Goal: Use online tool/utility

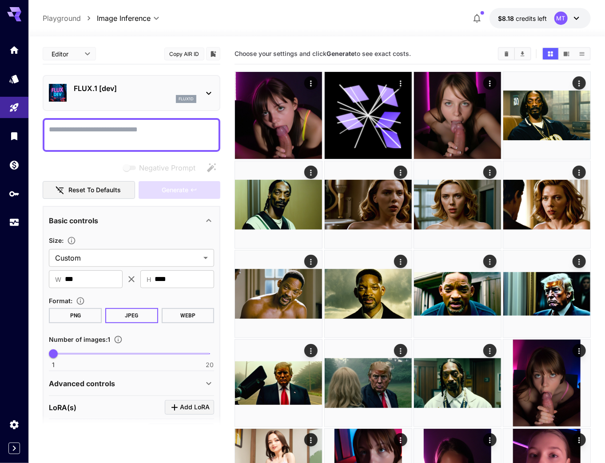
click at [70, 280] on input "***" at bounding box center [94, 280] width 58 height 18
type input "***"
click at [84, 291] on div "Size : Custom ****** ​ ​ W *** ​ ​ H **** ​ Format : PNG JPEG WEBP Number of im…" at bounding box center [131, 301] width 165 height 133
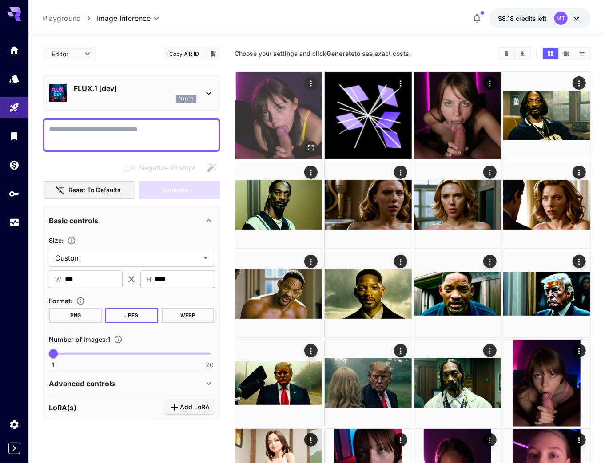
click at [318, 147] on img at bounding box center [278, 115] width 87 height 87
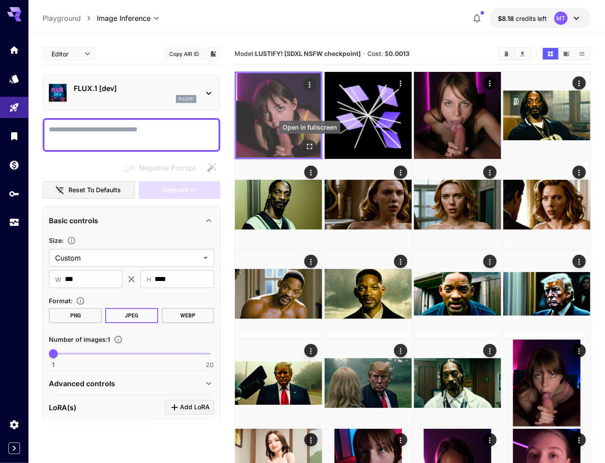
click at [315, 148] on button "Open in fullscreen" at bounding box center [309, 146] width 13 height 13
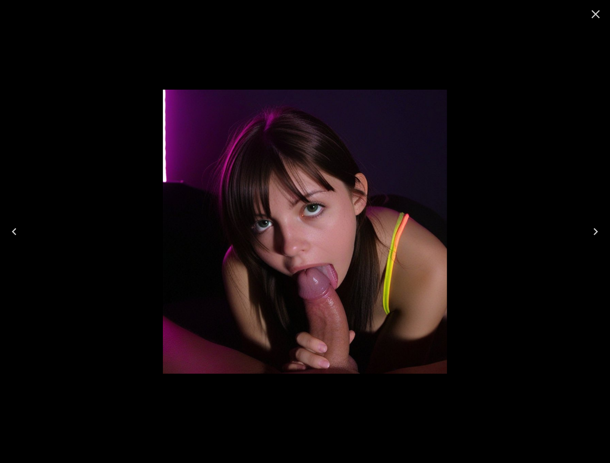
click at [594, 17] on icon "Close" at bounding box center [596, 14] width 8 height 8
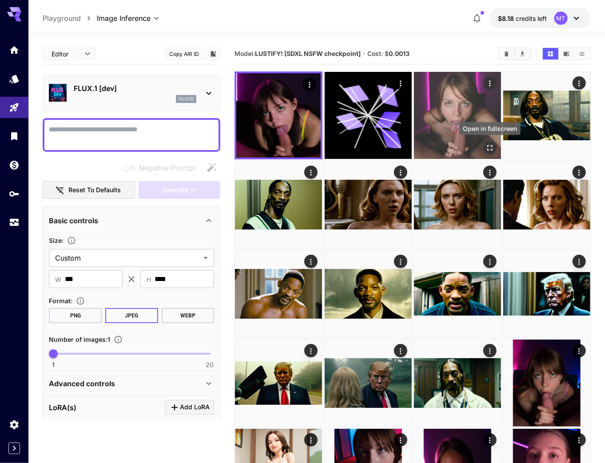
click at [491, 148] on icon "Open in fullscreen" at bounding box center [489, 148] width 9 height 9
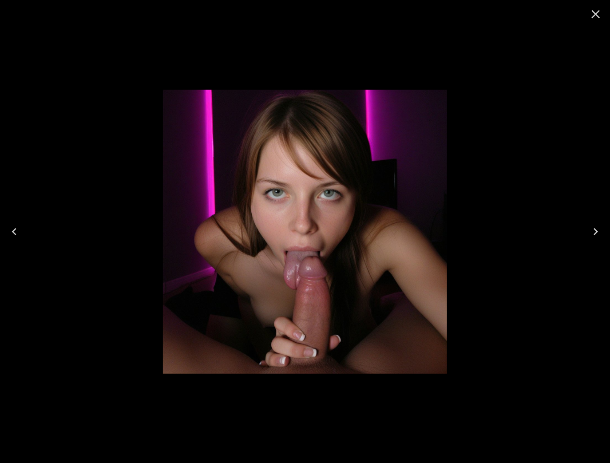
click at [597, 15] on icon "Close" at bounding box center [596, 14] width 8 height 8
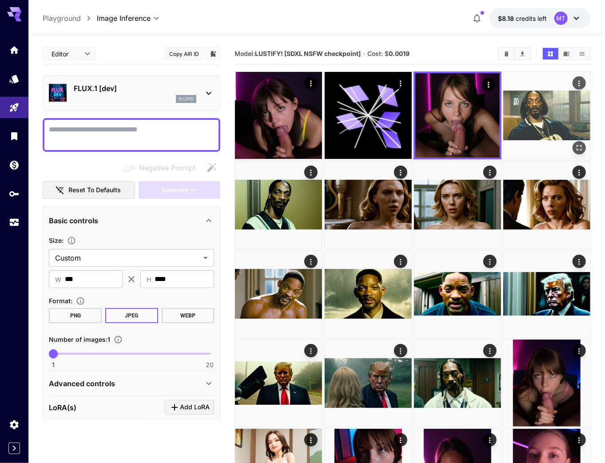
click at [580, 145] on icon "Open in fullscreen" at bounding box center [579, 148] width 9 height 9
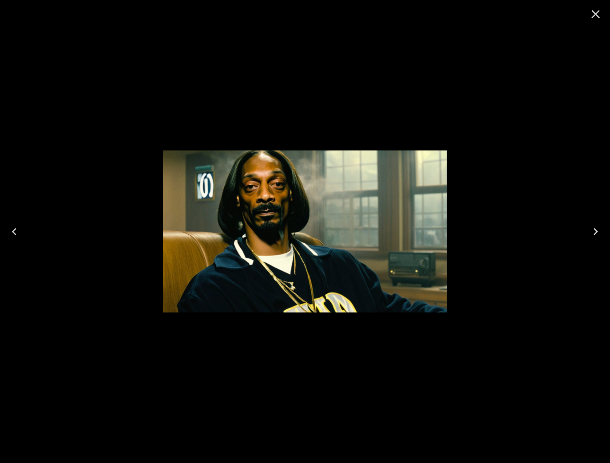
click at [594, 15] on icon "Close" at bounding box center [596, 14] width 14 height 14
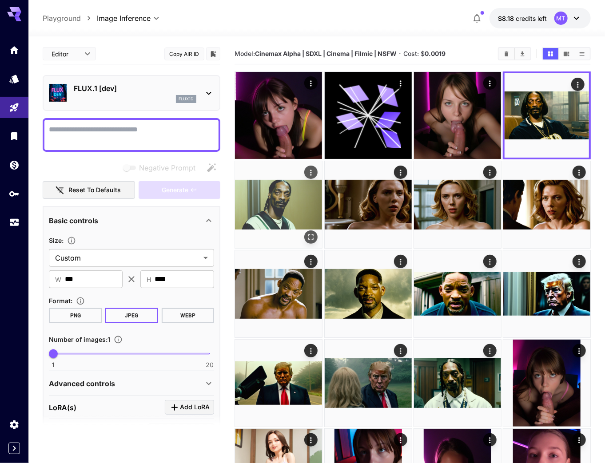
click at [310, 236] on icon "Open in fullscreen" at bounding box center [311, 237] width 9 height 9
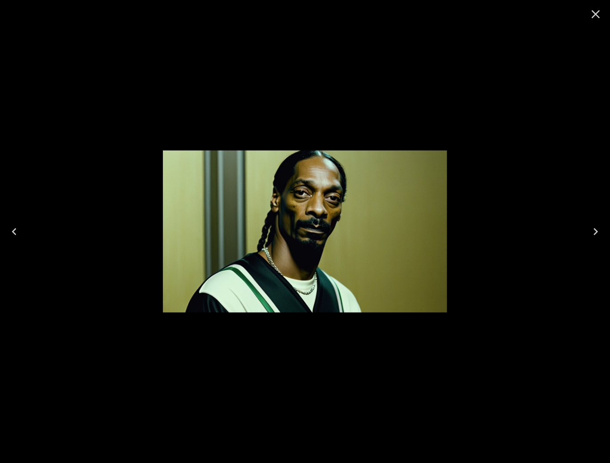
click at [595, 19] on icon "Close" at bounding box center [596, 14] width 14 height 14
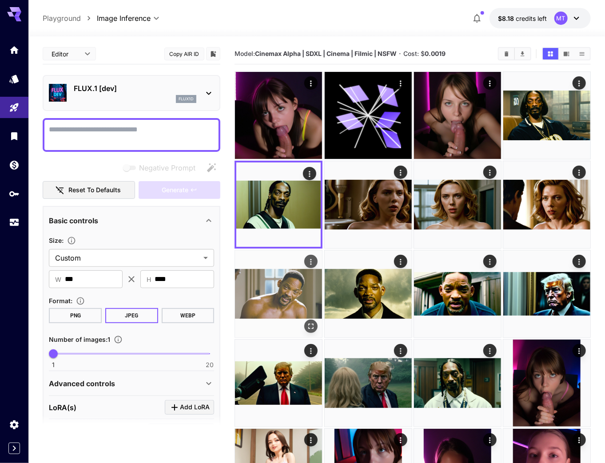
click at [309, 325] on icon "Open in fullscreen" at bounding box center [310, 326] width 5 height 5
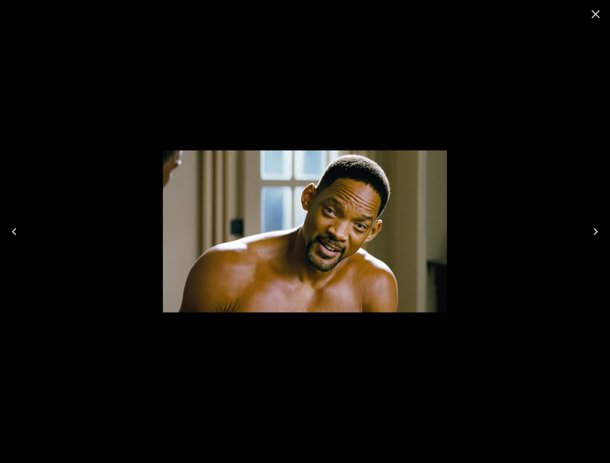
click at [597, 18] on icon "Close" at bounding box center [596, 14] width 14 height 14
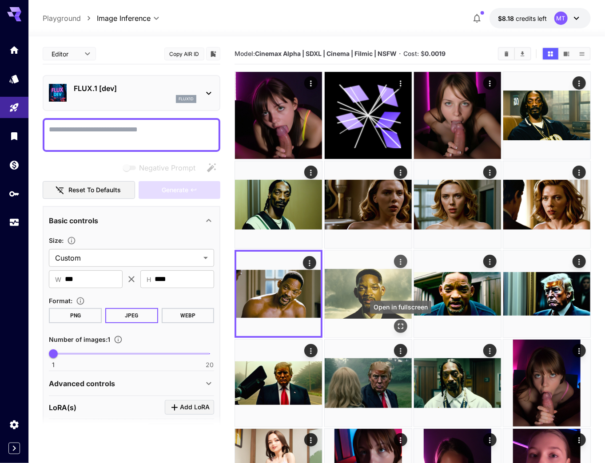
click at [400, 330] on icon "Open in fullscreen" at bounding box center [400, 326] width 9 height 9
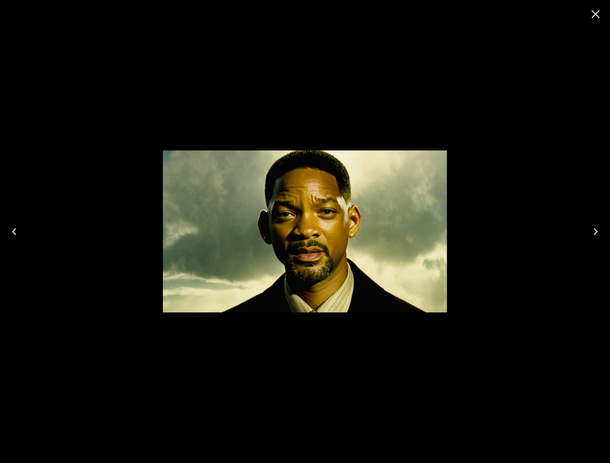
click at [597, 14] on icon "Close" at bounding box center [596, 14] width 14 height 14
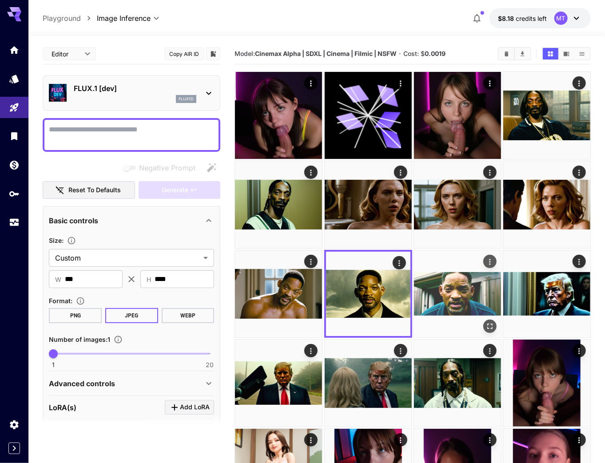
click at [487, 326] on icon "Open in fullscreen" at bounding box center [489, 326] width 9 height 9
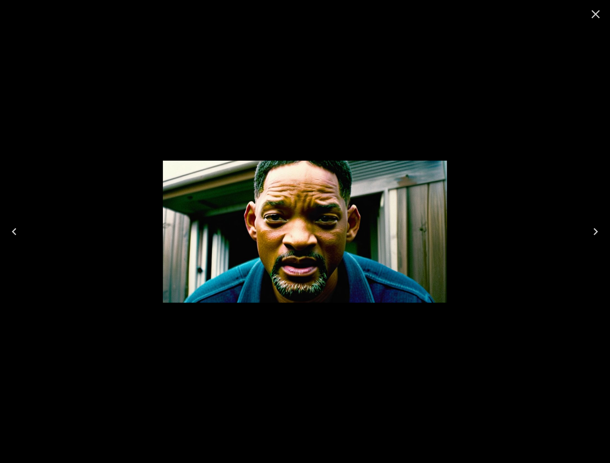
click at [598, 15] on icon "Close" at bounding box center [596, 14] width 8 height 8
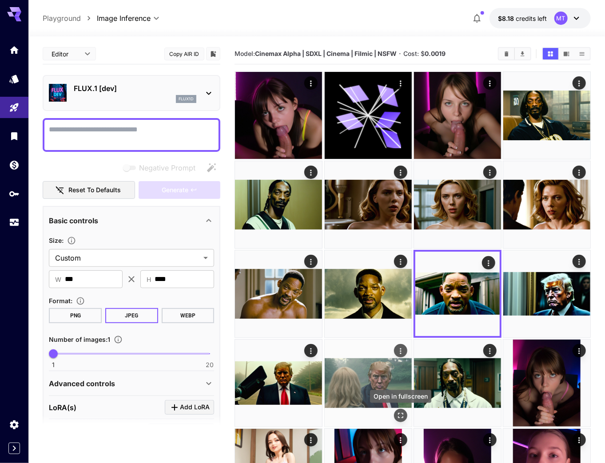
click at [397, 414] on icon "Open in fullscreen" at bounding box center [400, 415] width 9 height 9
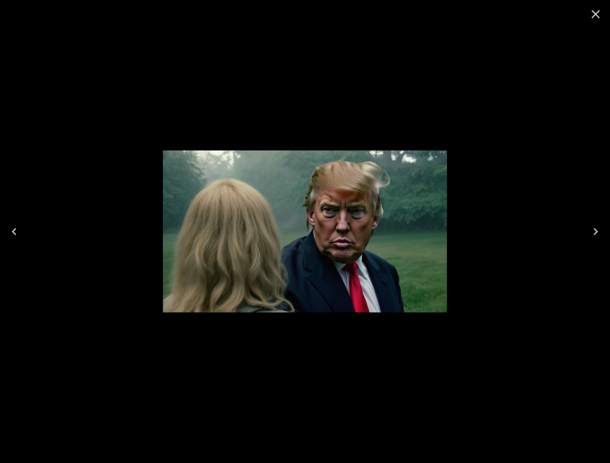
click at [594, 10] on icon "Close" at bounding box center [596, 14] width 14 height 14
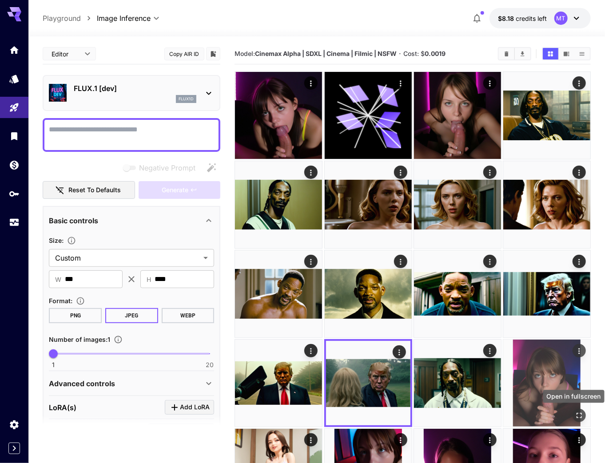
click at [579, 418] on icon "Open in fullscreen" at bounding box center [579, 415] width 9 height 9
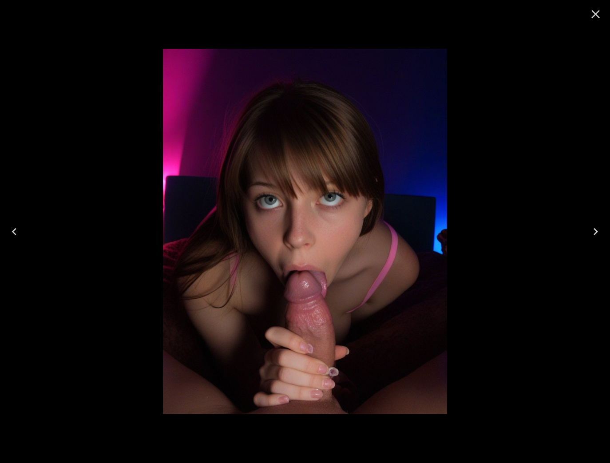
click at [597, 13] on icon "Close" at bounding box center [596, 14] width 8 height 8
